Goal: Task Accomplishment & Management: Manage account settings

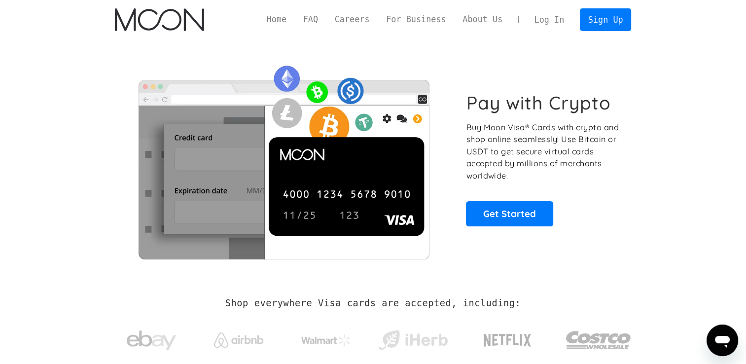
click at [554, 18] on link "Log In" at bounding box center [549, 20] width 46 height 22
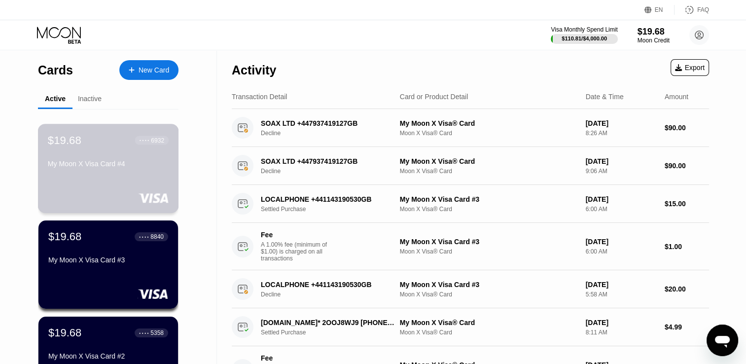
click at [122, 172] on div "My Moon X Visa Card #4" at bounding box center [108, 166] width 121 height 12
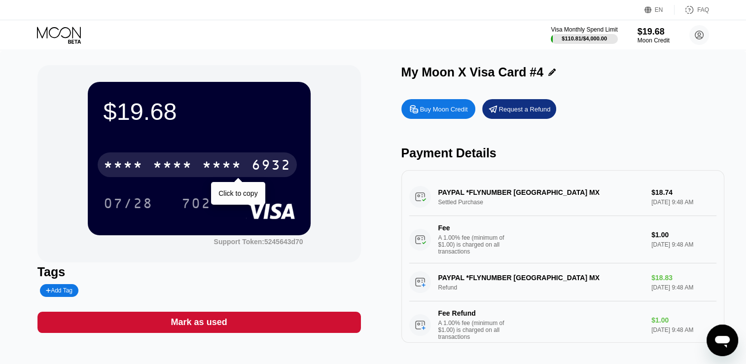
click at [235, 173] on div "* * * *" at bounding box center [221, 166] width 39 height 16
click at [260, 163] on div "6932" at bounding box center [271, 166] width 39 height 16
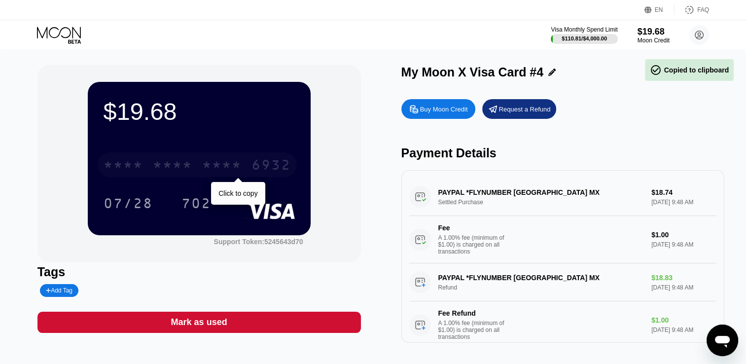
click at [257, 165] on div "6932" at bounding box center [271, 166] width 39 height 16
